Goal: Information Seeking & Learning: Learn about a topic

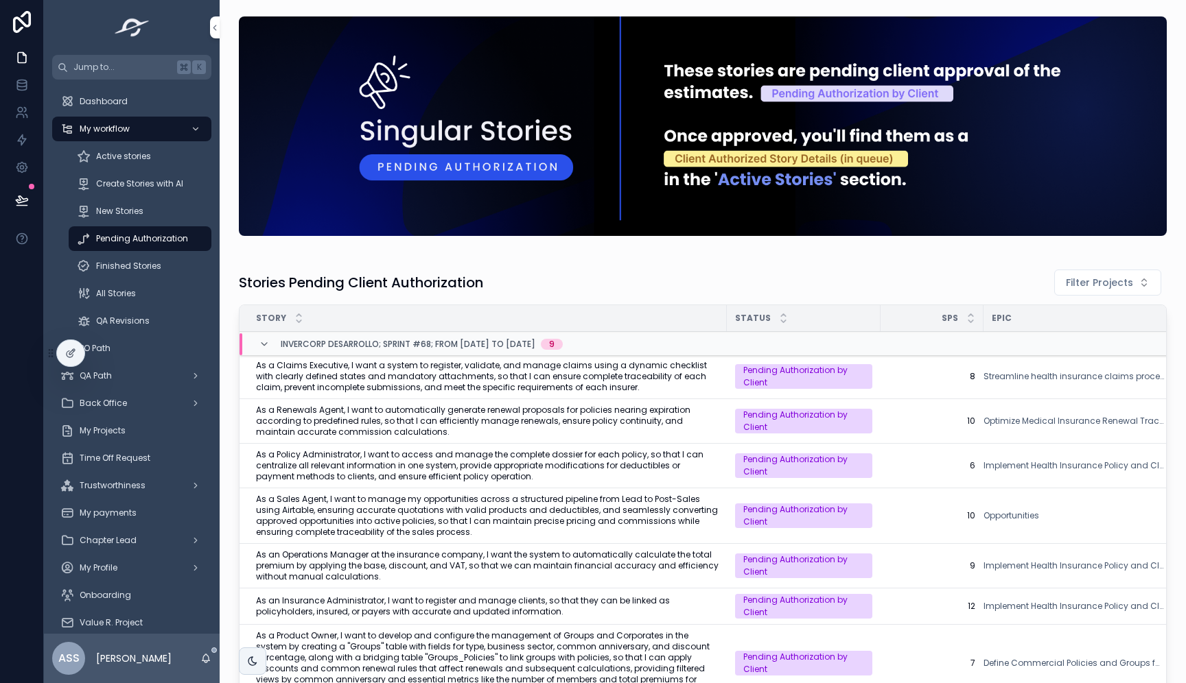
scroll to position [204, 0]
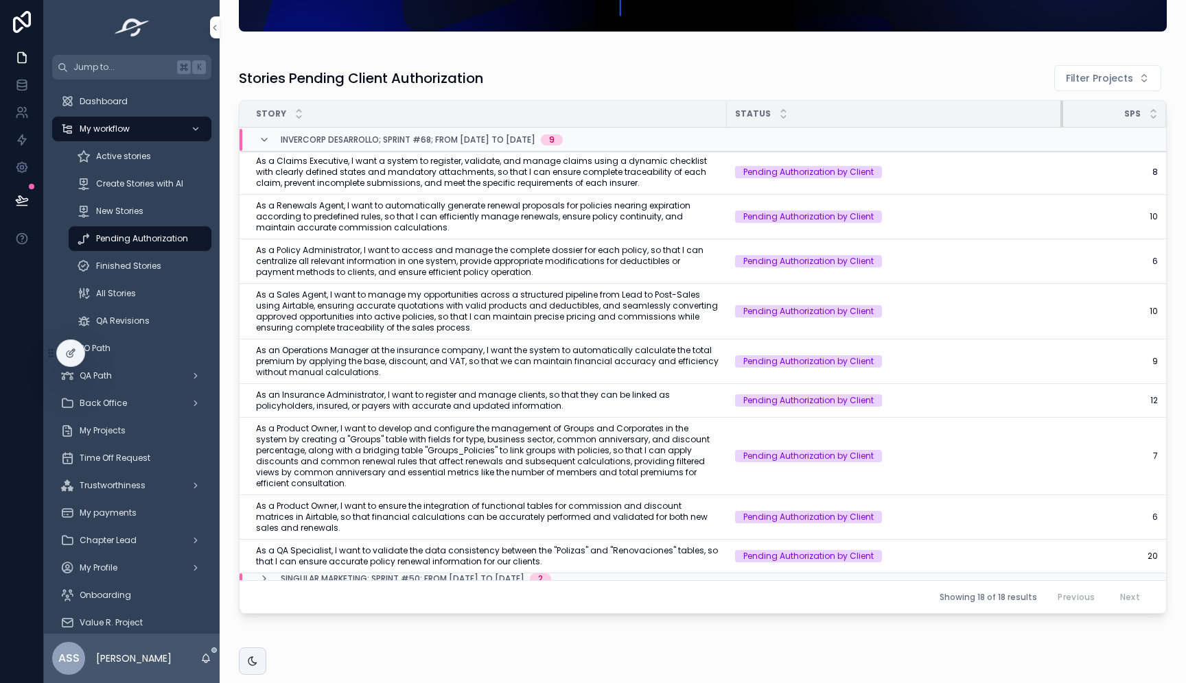
drag, startPoint x: 879, startPoint y: 111, endPoint x: 1061, endPoint y: 106, distance: 182.6
click at [1061, 106] on div "scrollable content" at bounding box center [1062, 114] width 5 height 26
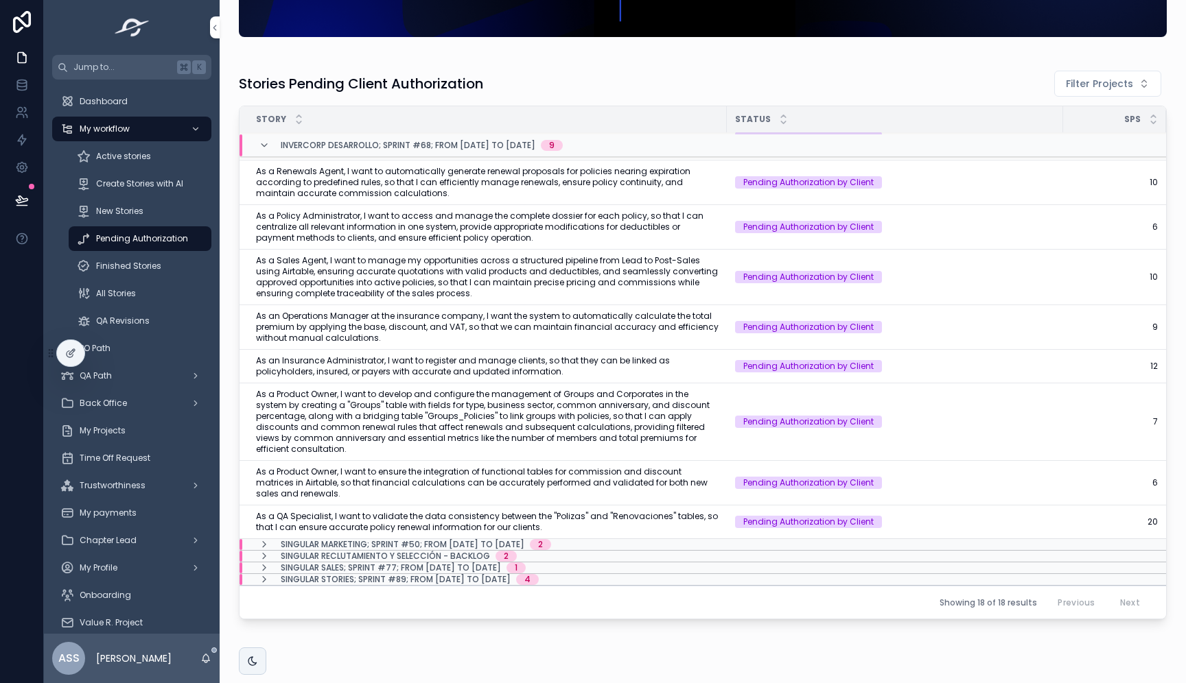
scroll to position [49, 0]
click at [661, 512] on span "As a QA Specialist, I want to validate the data consistency between the "Poliza…" at bounding box center [487, 522] width 462 height 22
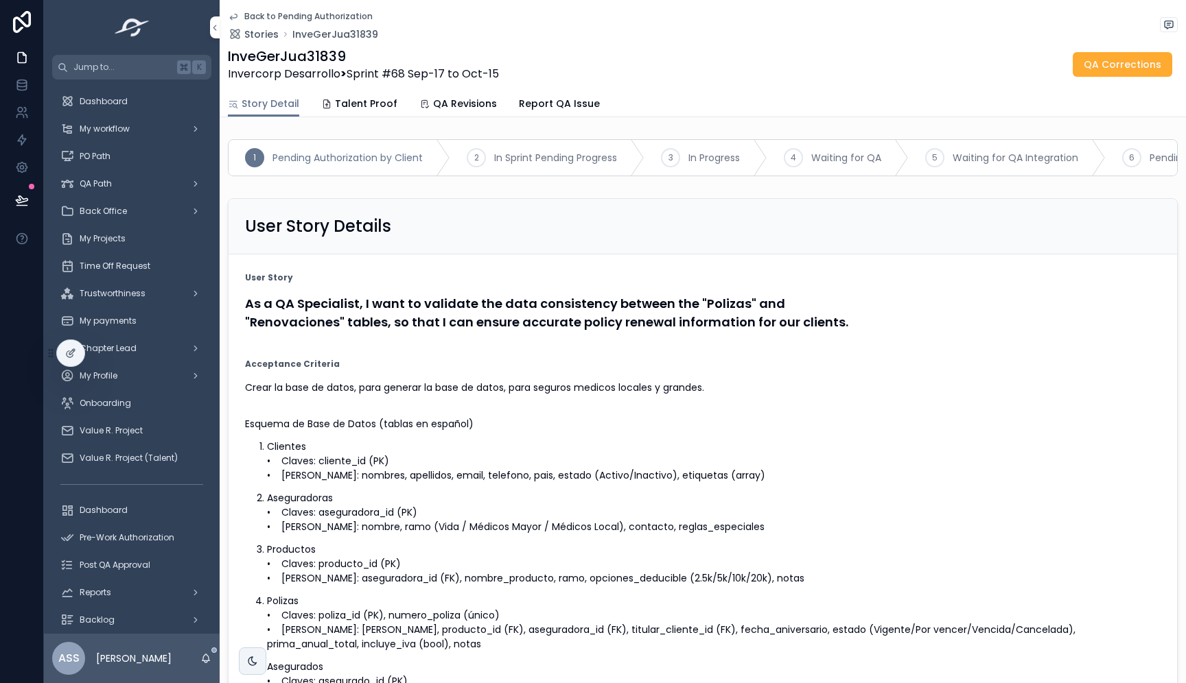
click at [233, 20] on icon "scrollable content" at bounding box center [233, 16] width 11 height 11
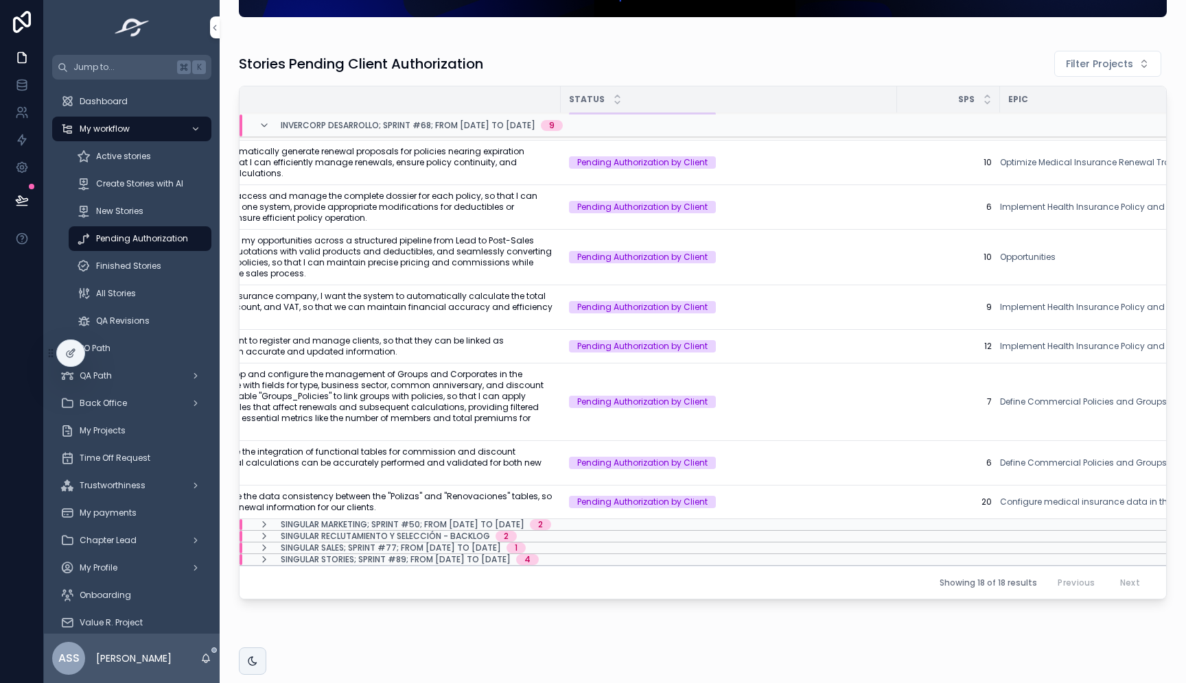
scroll to position [50, 218]
